Goal: Check status: Check status

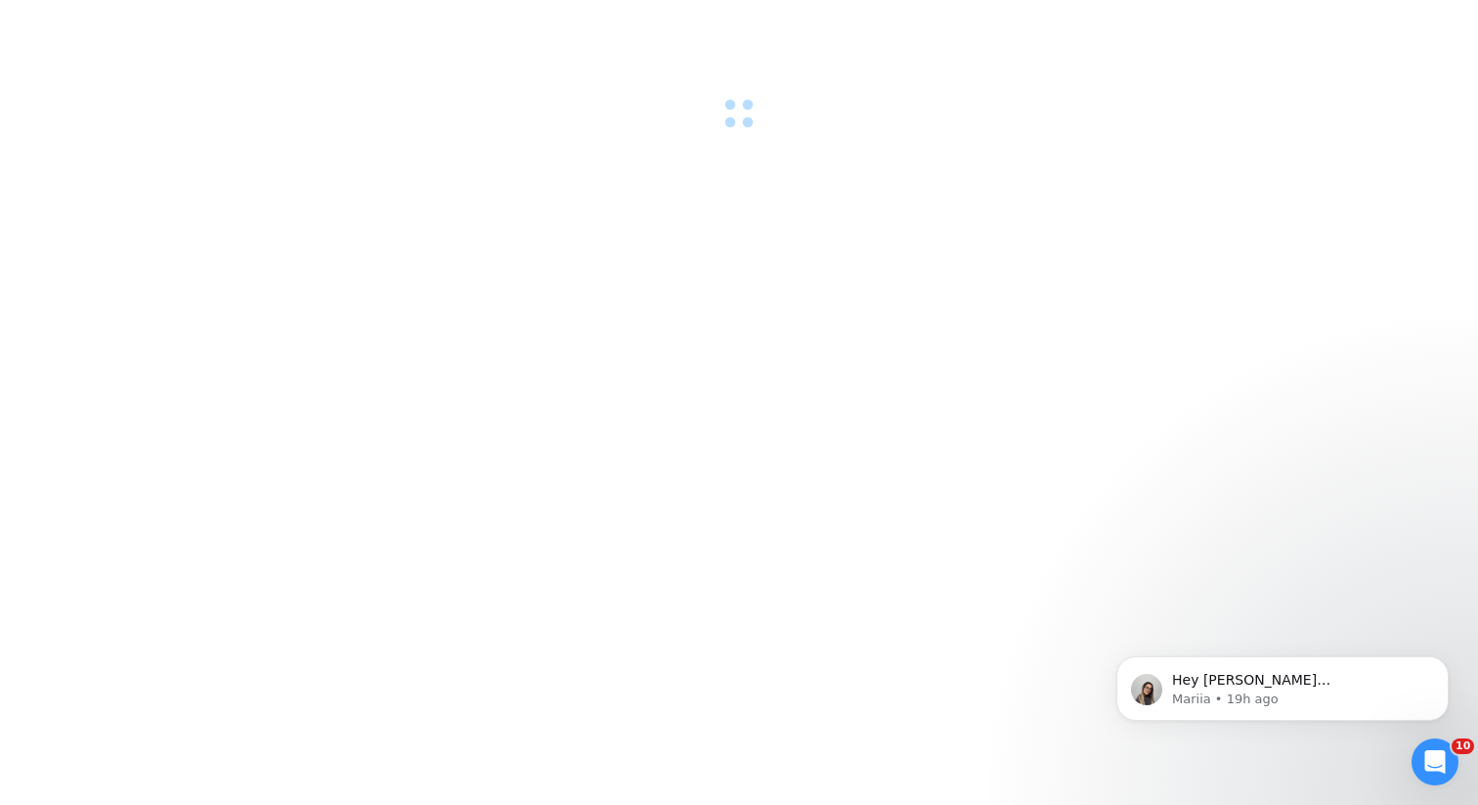
click at [878, 398] on div at bounding box center [739, 402] width 1478 height 805
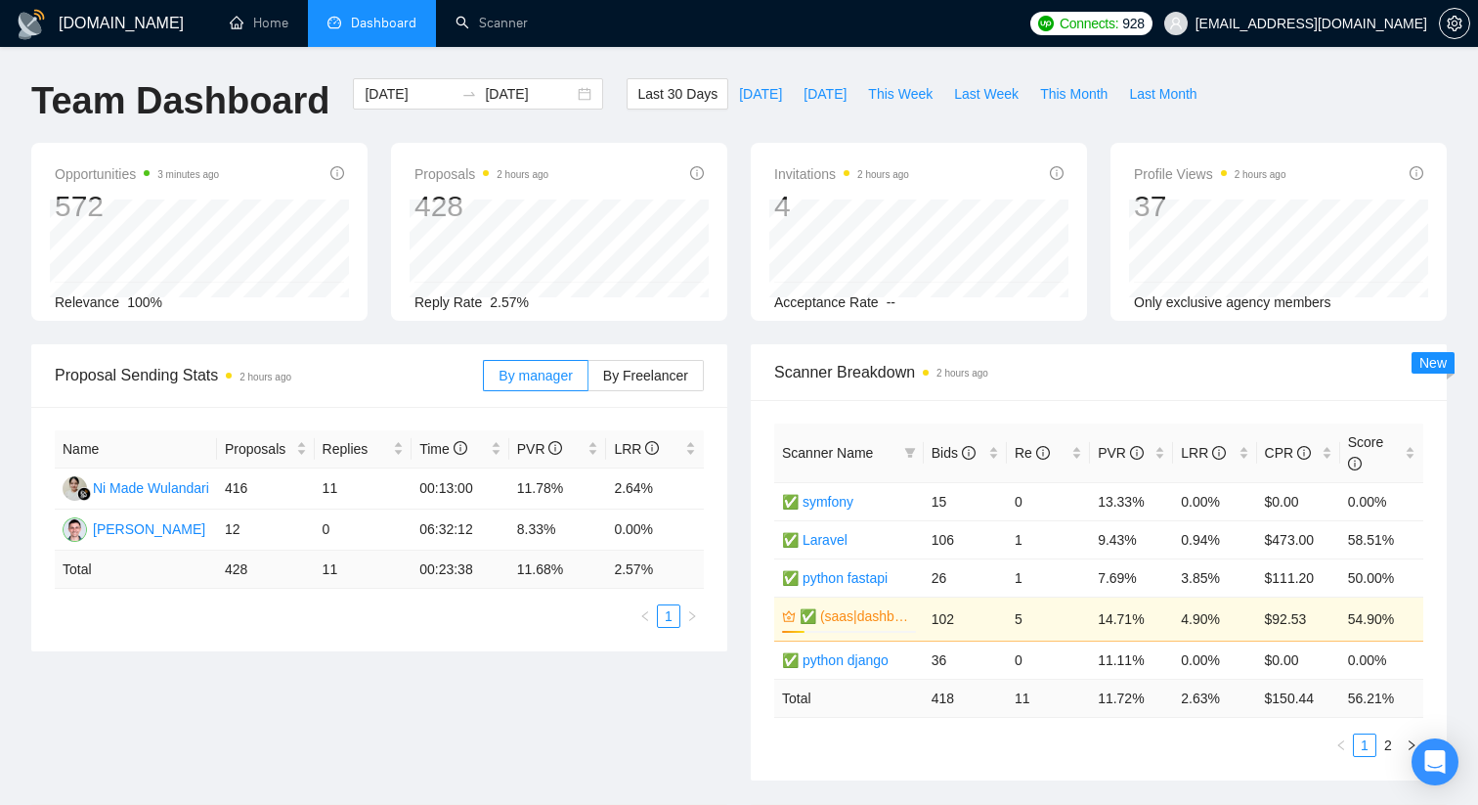
click at [359, 39] on li "Dashboard" at bounding box center [372, 23] width 128 height 47
click at [359, 30] on span "Dashboard" at bounding box center [383, 23] width 65 height 17
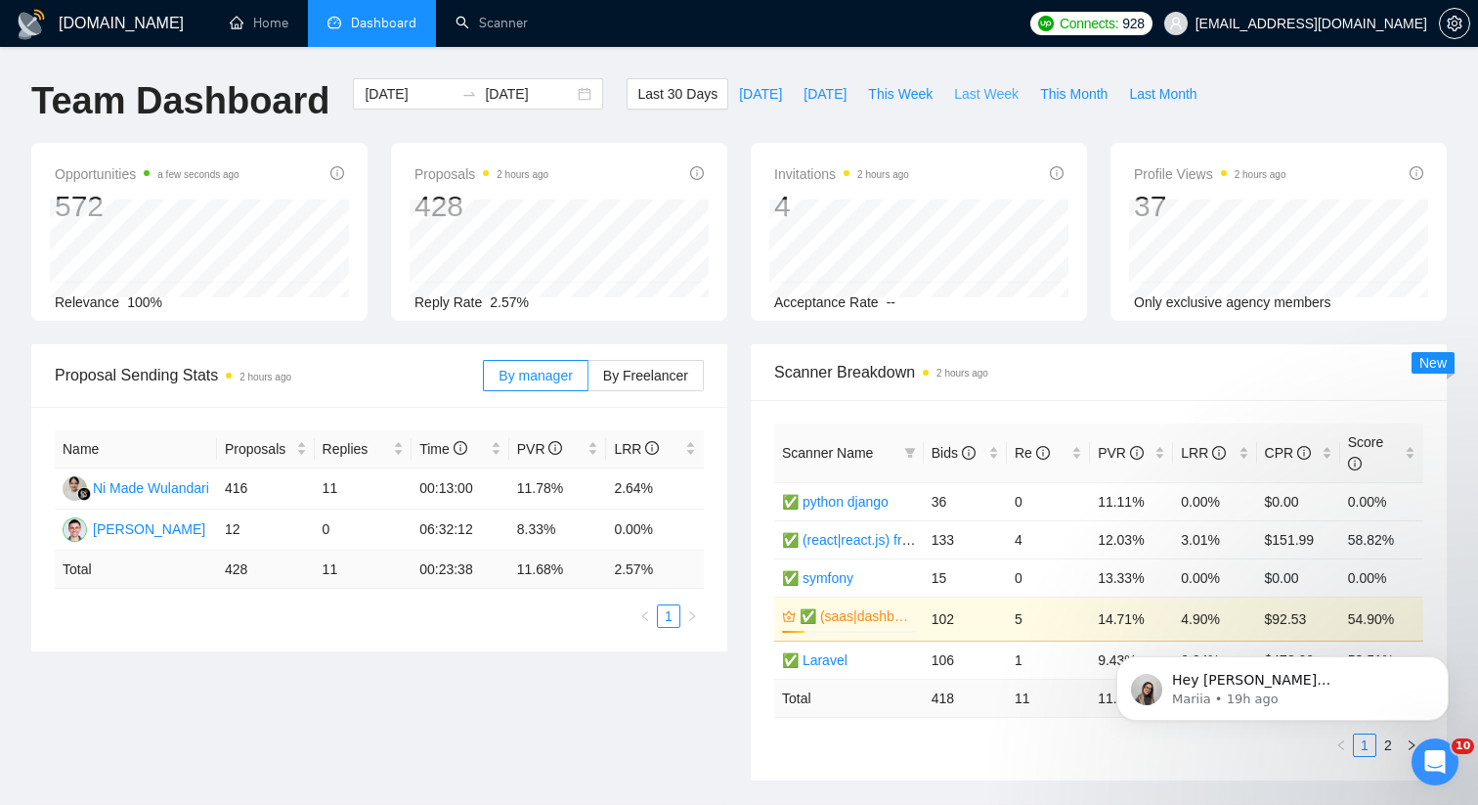
click at [981, 97] on span "Last Week" at bounding box center [986, 94] width 65 height 22
type input "2025-09-08"
type input "2025-09-14"
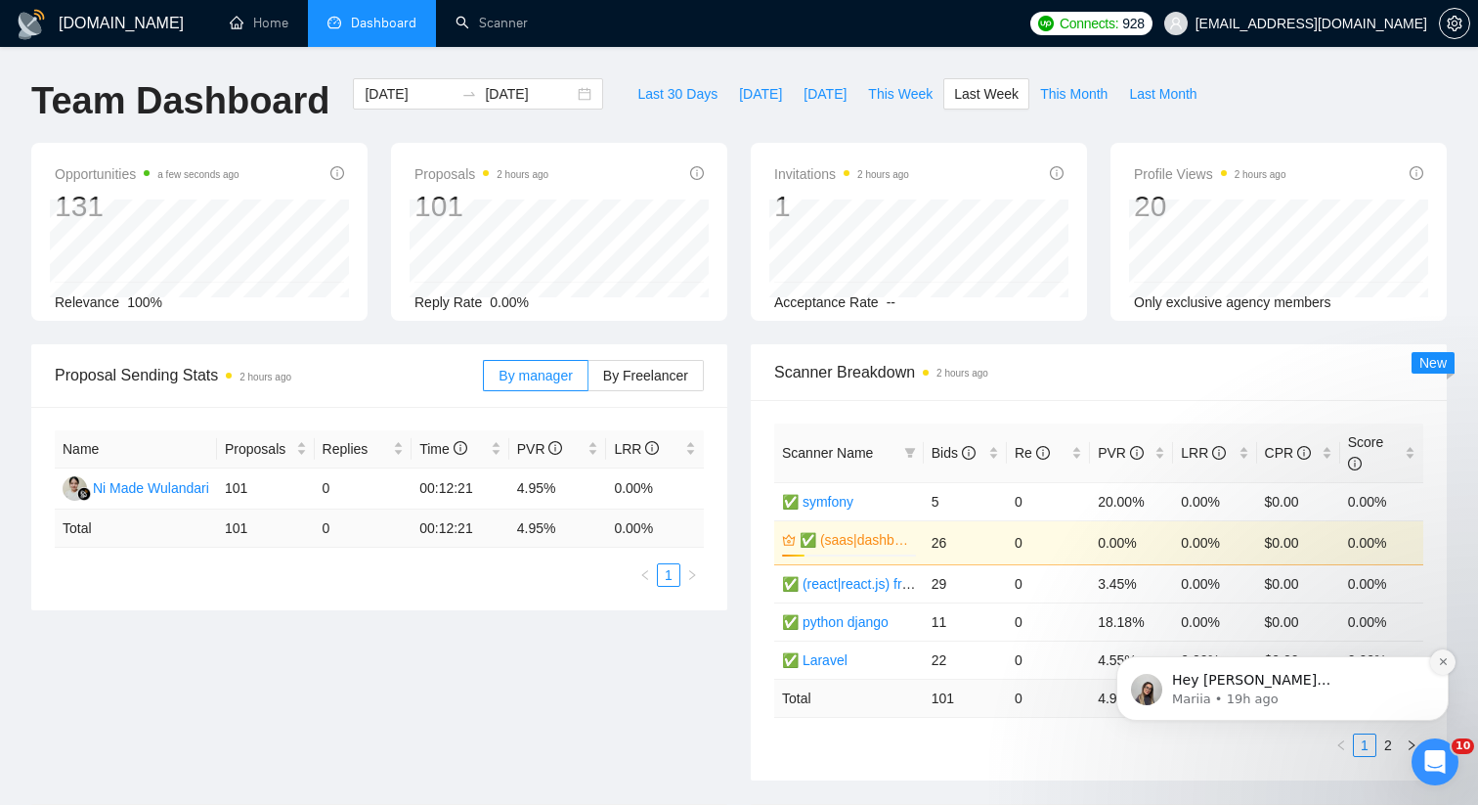
click at [1440, 661] on icon "Dismiss notification" at bounding box center [1443, 661] width 11 height 11
